Goal: Check status

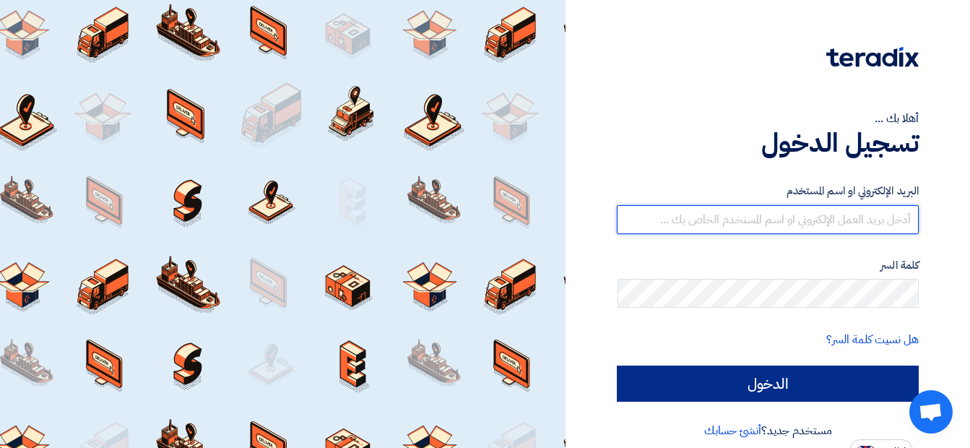
type input "khaled.samir@wadigroup.com.eg"
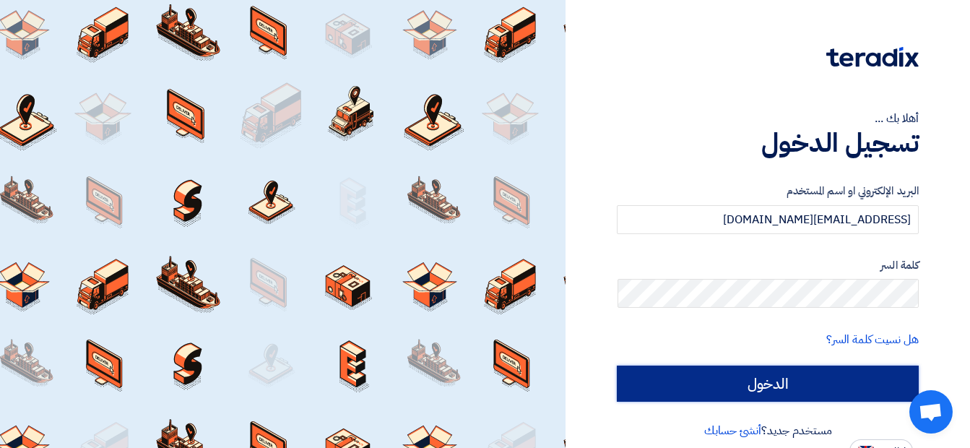
click at [776, 399] on input "الدخول" at bounding box center [768, 384] width 302 height 36
type input "Sign in"
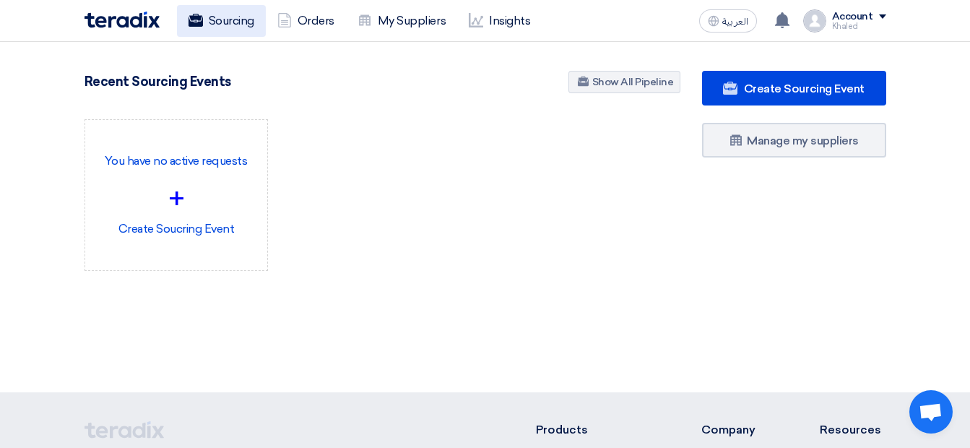
click at [252, 19] on link "Sourcing" at bounding box center [221, 21] width 89 height 32
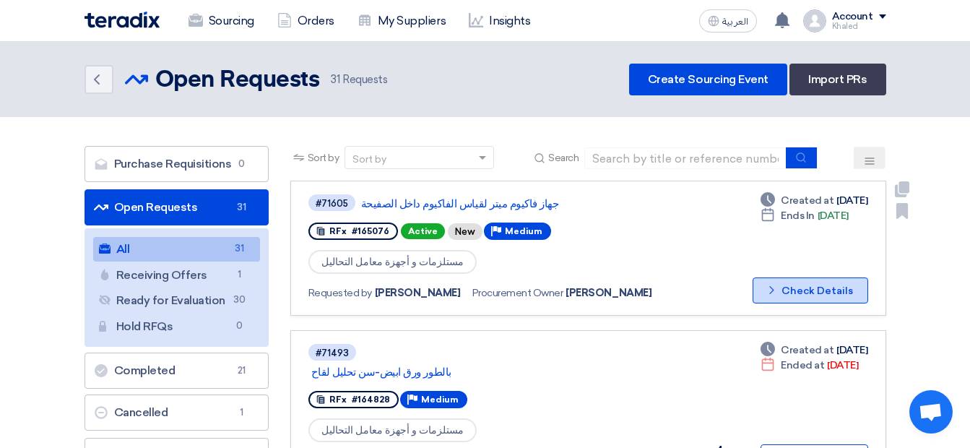
click at [807, 290] on button "Check details Check Details" at bounding box center [811, 290] width 116 height 26
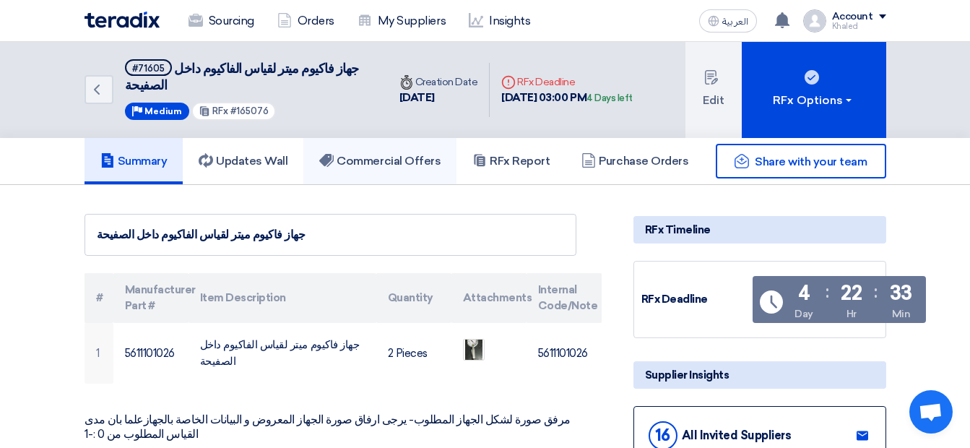
click at [376, 154] on h5 "Commercial Offers" at bounding box center [379, 161] width 121 height 14
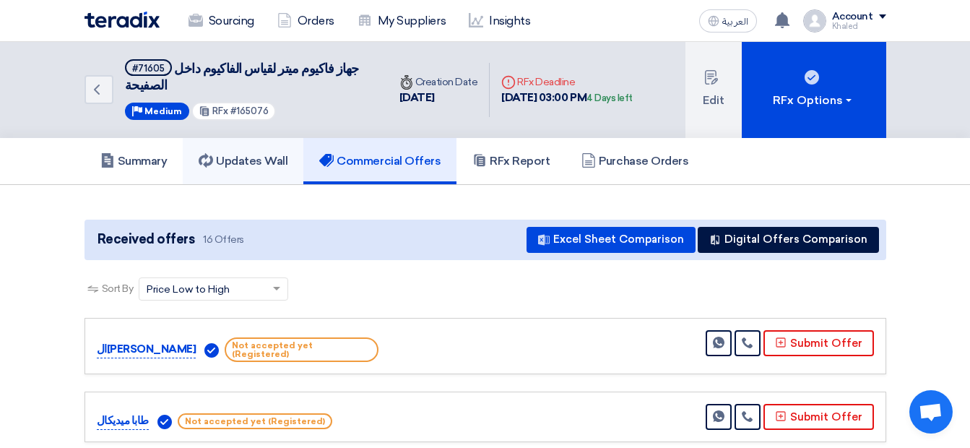
click at [247, 154] on h5 "Updates Wall" at bounding box center [243, 161] width 89 height 14
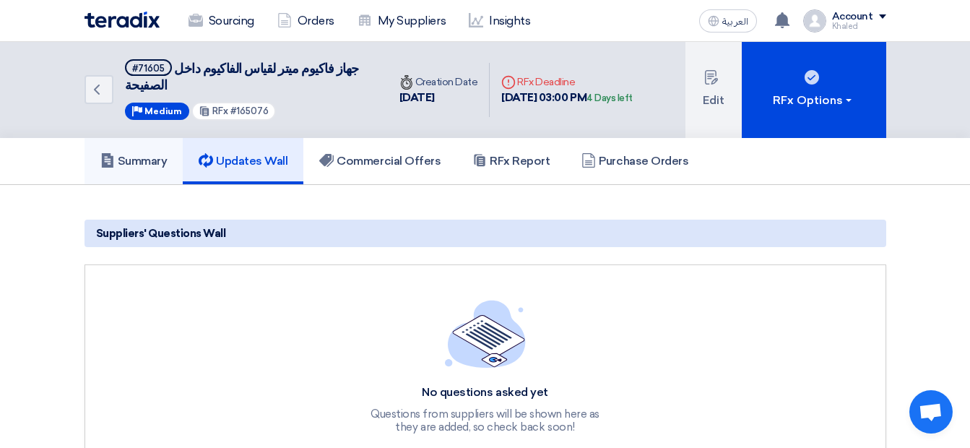
drag, startPoint x: 134, startPoint y: 141, endPoint x: 129, endPoint y: 125, distance: 16.7
click at [134, 154] on h5 "Summary" at bounding box center [133, 161] width 67 height 14
